Goal: Task Accomplishment & Management: Manage account settings

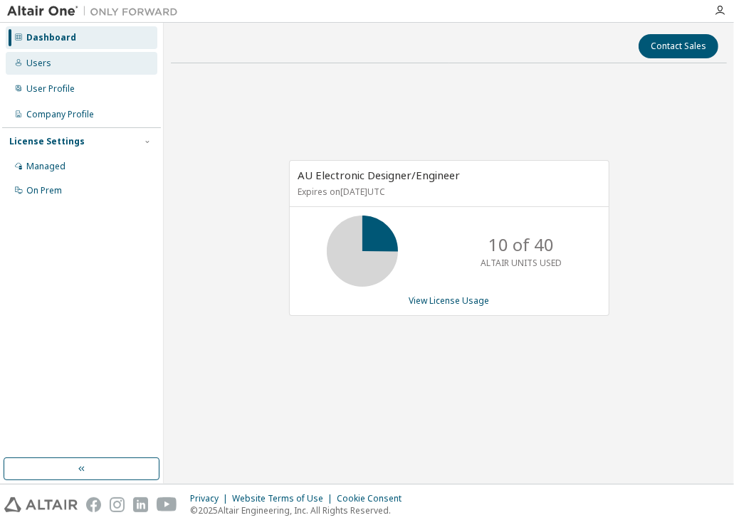
click at [26, 64] on div "Users" at bounding box center [82, 63] width 152 height 23
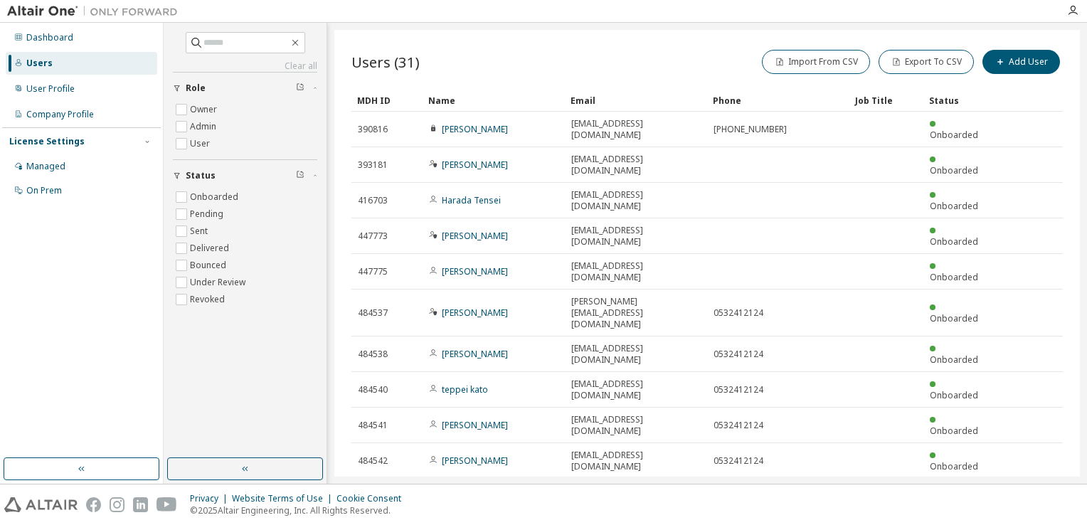
click at [733, 488] on icon "button" at bounding box center [1026, 496] width 17 height 17
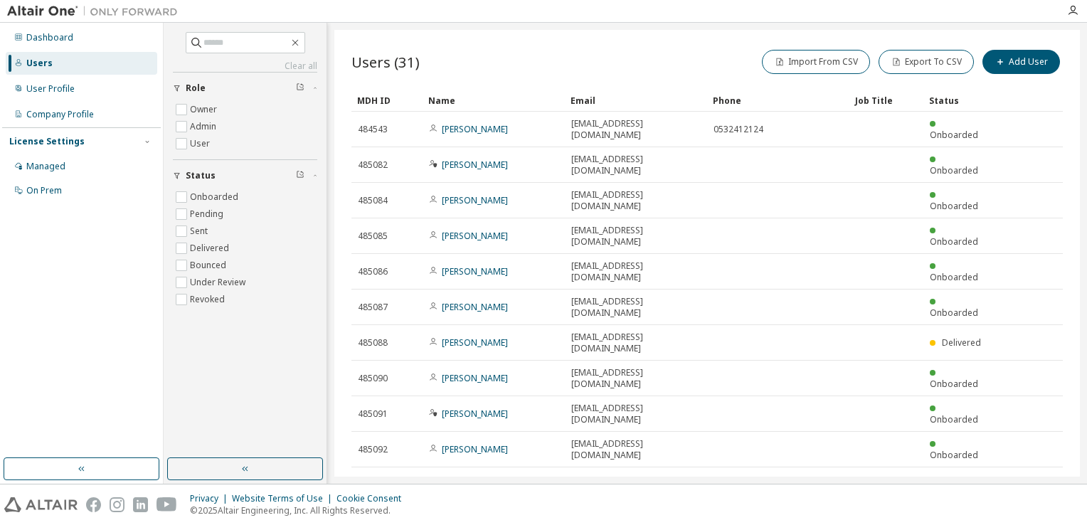
click at [733, 476] on icon "button" at bounding box center [1026, 484] width 17 height 17
type input "*"
